Goal: Task Accomplishment & Management: Use online tool/utility

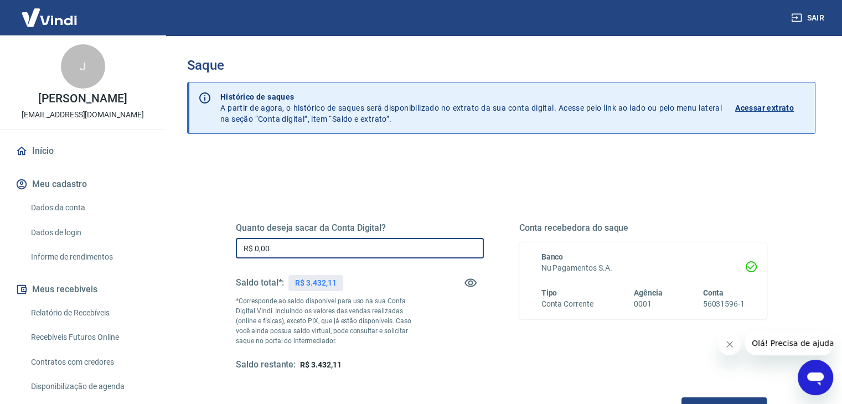
click at [328, 251] on input "R$ 0,00" at bounding box center [360, 248] width 248 height 20
type input "R$ 3.000,00"
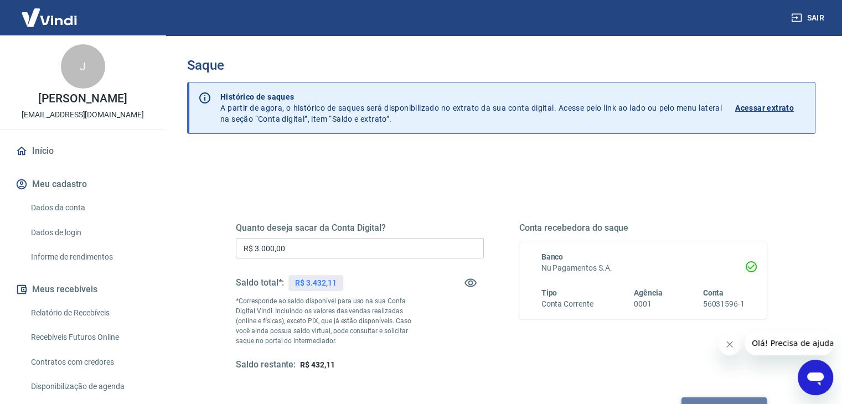
click at [702, 398] on button "Solicitar saque" at bounding box center [723, 407] width 85 height 20
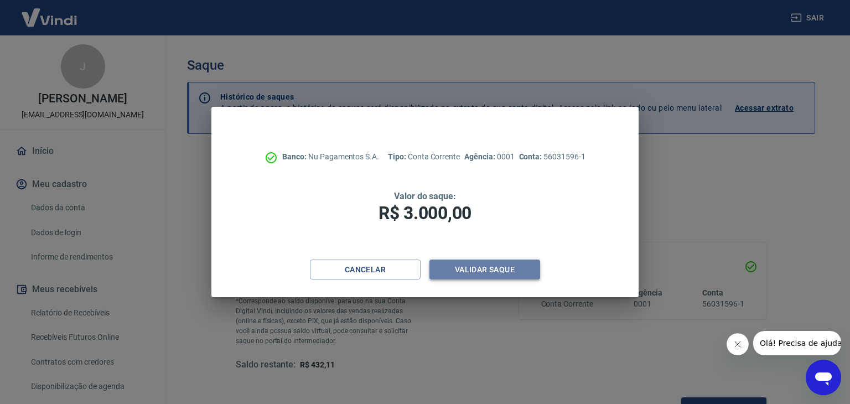
click at [469, 263] on button "Validar saque" at bounding box center [484, 270] width 111 height 20
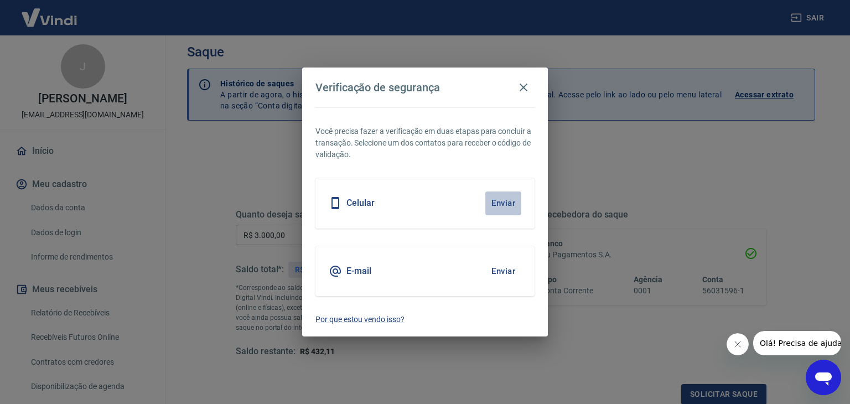
click at [504, 203] on button "Enviar" at bounding box center [503, 202] width 36 height 23
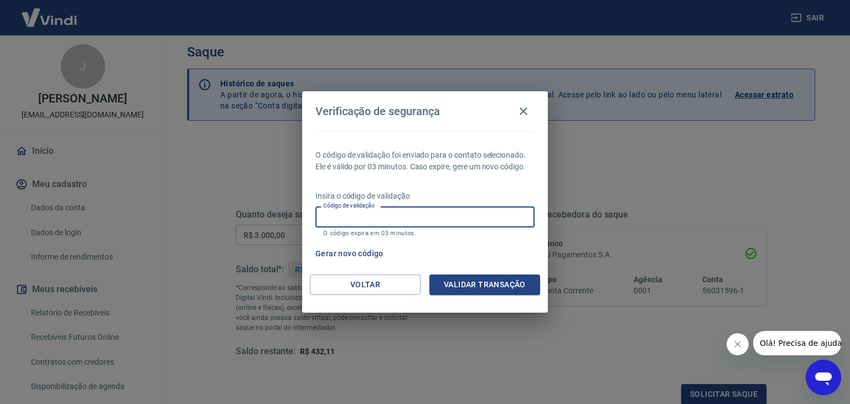
click at [425, 222] on input "Código de validação" at bounding box center [424, 216] width 219 height 20
click at [396, 216] on input "Código de validação" at bounding box center [424, 216] width 219 height 20
type input "847776"
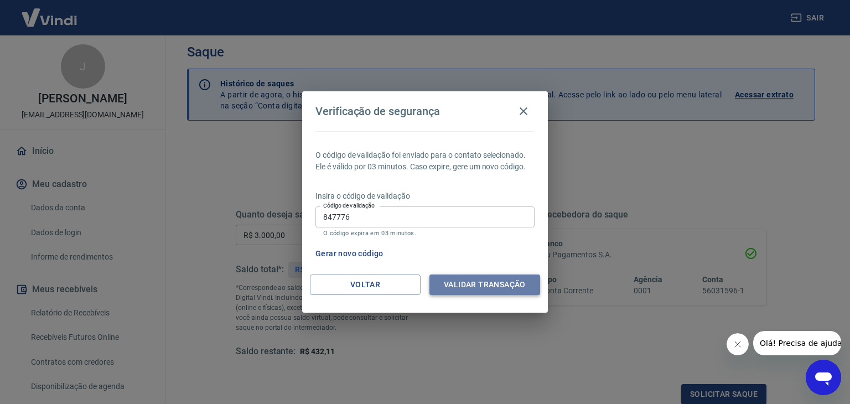
click at [461, 281] on button "Validar transação" at bounding box center [484, 284] width 111 height 20
